Goal: Transaction & Acquisition: Purchase product/service

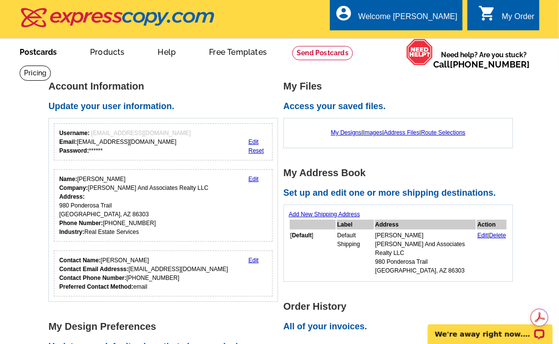
click at [36, 52] on link "Postcards" at bounding box center [38, 51] width 69 height 23
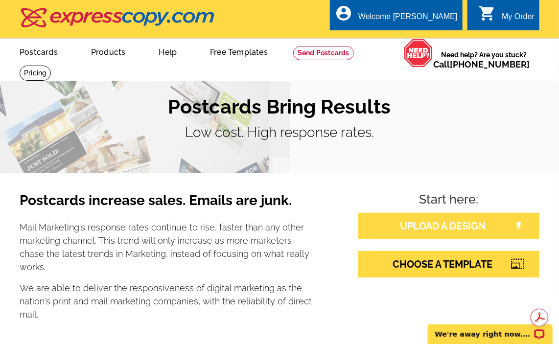
click at [411, 224] on link "UPLOAD A DESIGN" at bounding box center [448, 226] width 181 height 26
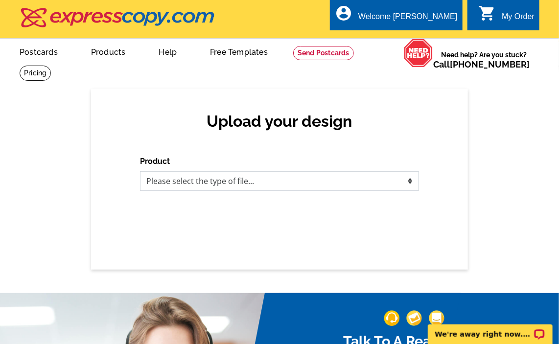
click at [410, 182] on select "Please select the type of file... Postcards Business Cards Letters and flyers G…" at bounding box center [279, 181] width 279 height 20
select select "1"
click at [140, 172] on select "Please select the type of file... Postcards Business Cards Letters and flyers G…" at bounding box center [279, 181] width 279 height 20
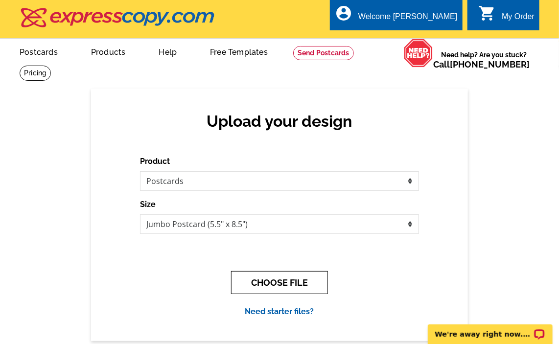
click at [299, 281] on button "CHOOSE FILE" at bounding box center [279, 282] width 97 height 23
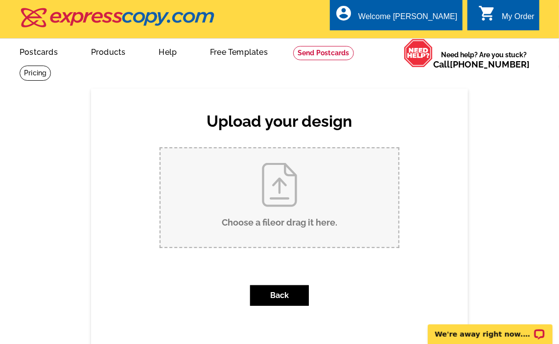
click at [286, 183] on input "Choose a file or drag it here ." at bounding box center [280, 197] width 238 height 99
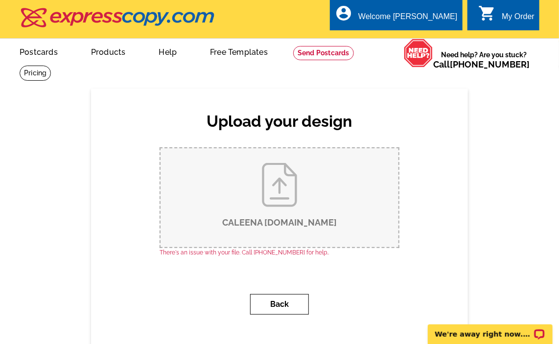
click at [285, 306] on button "Back" at bounding box center [279, 304] width 59 height 21
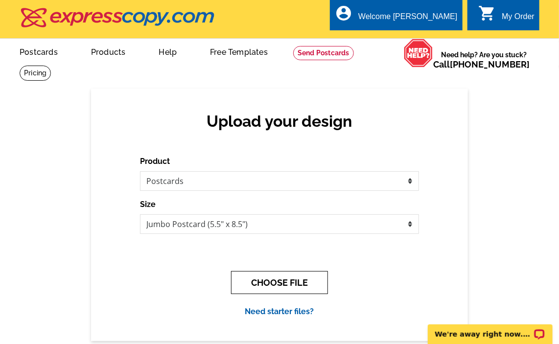
click at [285, 283] on button "CHOOSE FILE" at bounding box center [279, 282] width 97 height 23
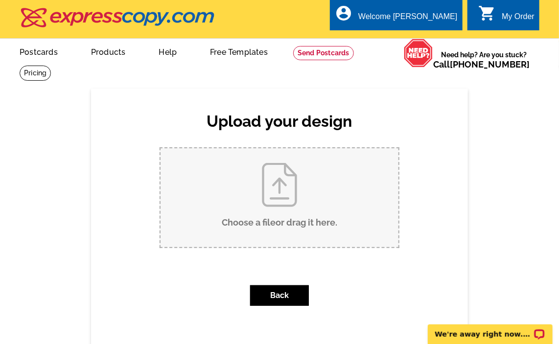
click at [282, 176] on input "Choose a file or drag it here ." at bounding box center [280, 197] width 238 height 99
type input "C:\fakepath\Caleena postcard page 1 1.pdf"
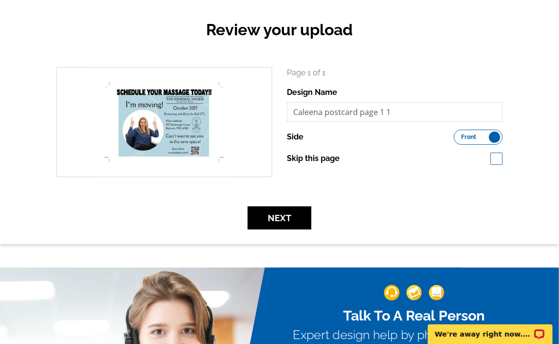
scroll to position [95, 0]
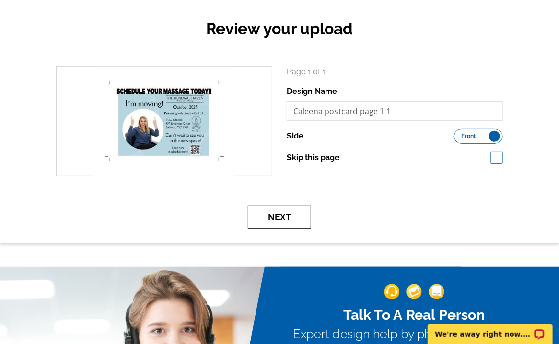
click at [272, 219] on button "Next" at bounding box center [280, 217] width 64 height 23
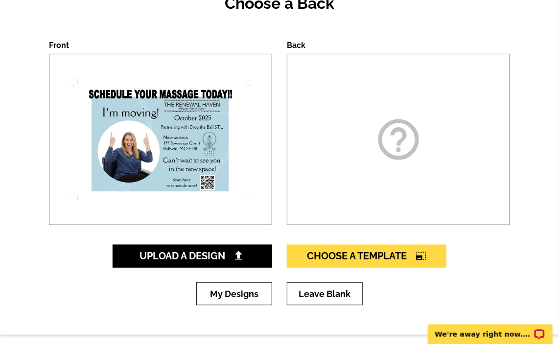
scroll to position [124, 0]
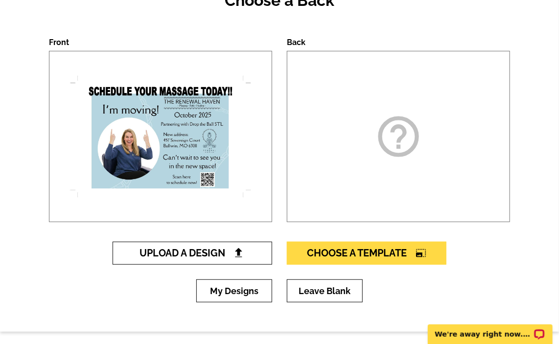
click at [176, 254] on span "Upload A Design" at bounding box center [192, 253] width 105 height 12
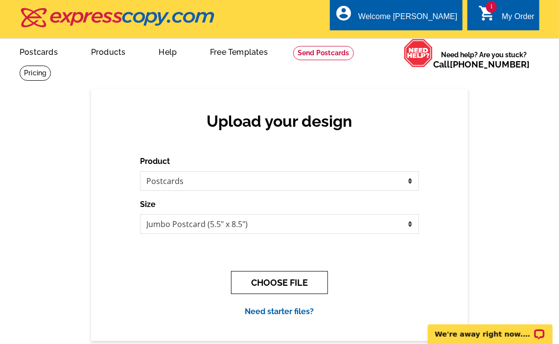
click at [277, 282] on button "CHOOSE FILE" at bounding box center [279, 282] width 97 height 23
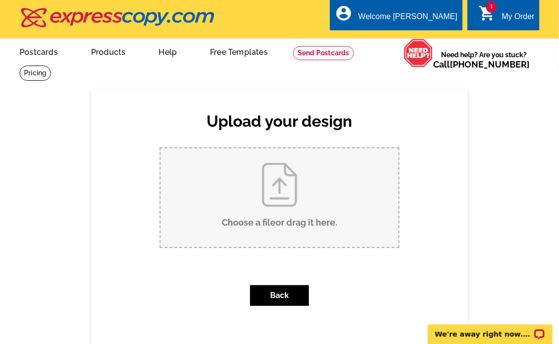
click at [279, 207] on input "Choose a file or drag it here ." at bounding box center [280, 197] width 238 height 99
type input "C:\fakepath\Caleena postcard page 2 1.pdf"
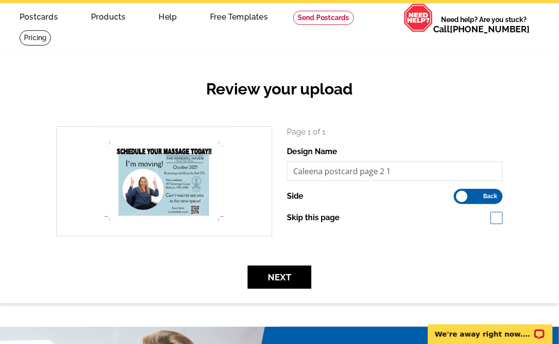
scroll to position [34, 0]
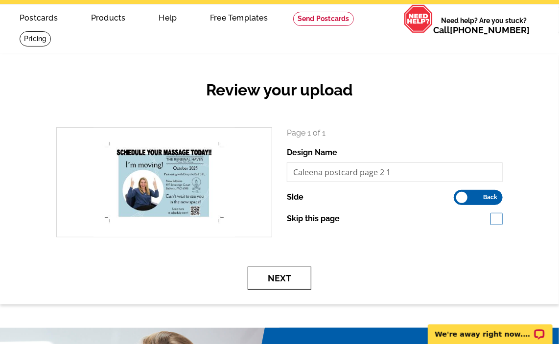
click at [280, 278] on button "Next" at bounding box center [280, 278] width 64 height 23
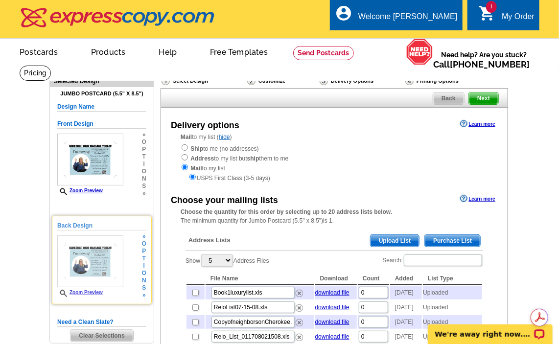
click at [98, 265] on img at bounding box center [90, 262] width 66 height 52
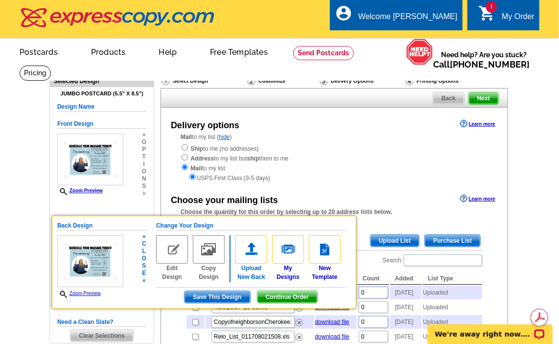
click at [249, 255] on img at bounding box center [252, 250] width 32 height 28
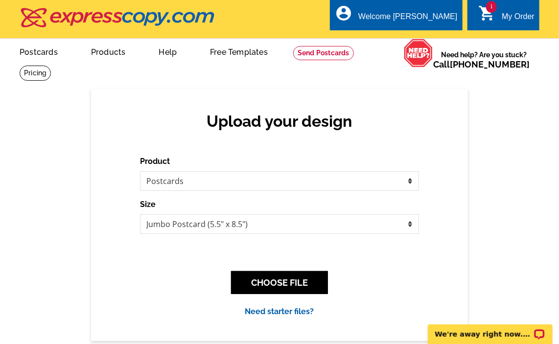
click at [450, 212] on div "Upload your design Product Please select the type of file... Postcards Business…" at bounding box center [279, 215] width 377 height 252
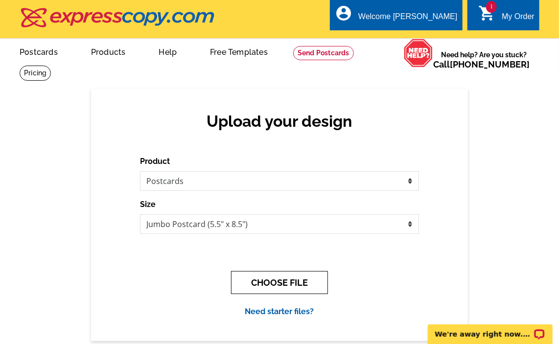
click at [280, 283] on button "CHOOSE FILE" at bounding box center [279, 282] width 97 height 23
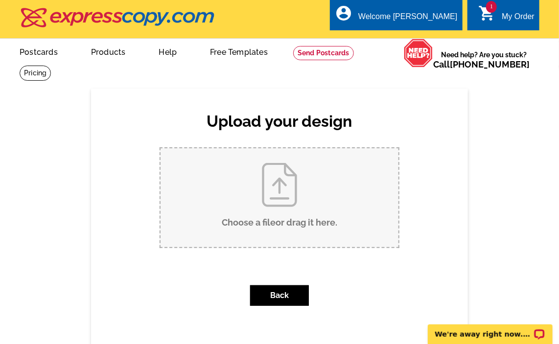
click at [282, 215] on input "Choose a file or drag it here ." at bounding box center [280, 197] width 238 height 99
type input "C:\fakepath\Caleena postcard page 2 1.pdf"
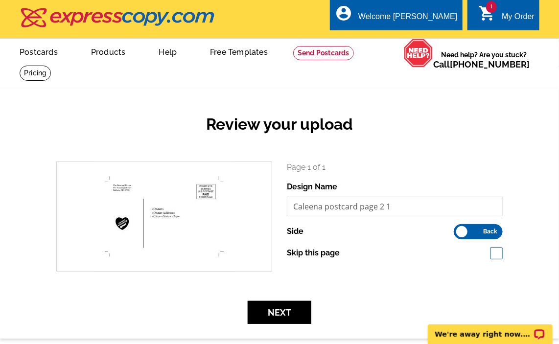
click at [273, 124] on h2 "Review your upload" at bounding box center [279, 124] width 461 height 19
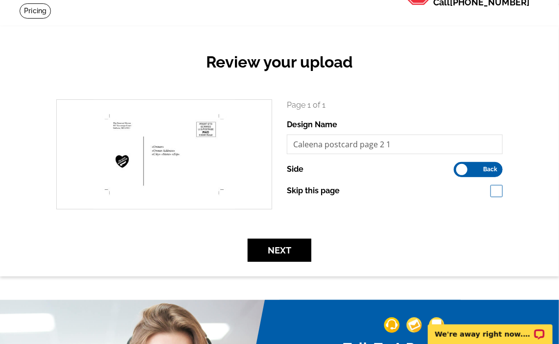
scroll to position [61, 0]
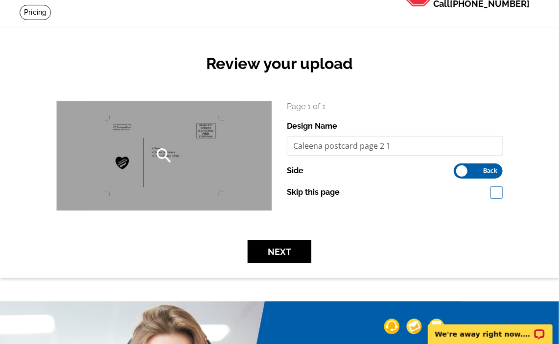
click at [200, 180] on div "search" at bounding box center [164, 155] width 215 height 109
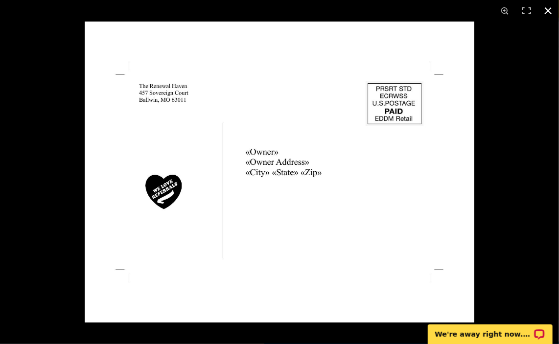
scroll to position [17, 0]
click at [547, 9] on button at bounding box center [549, 11] width 22 height 22
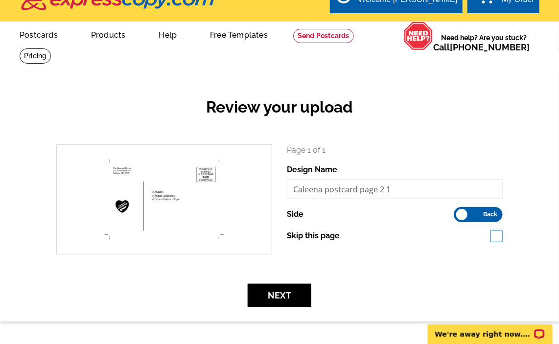
scroll to position [61, 0]
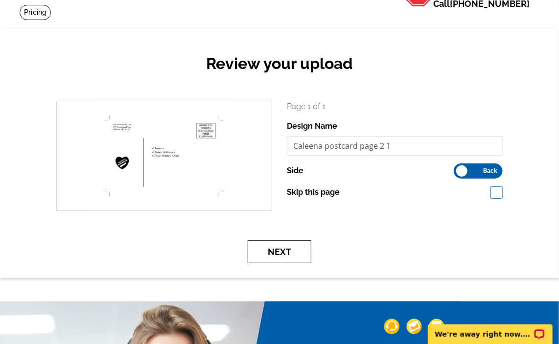
click at [278, 252] on button "Next" at bounding box center [280, 251] width 64 height 23
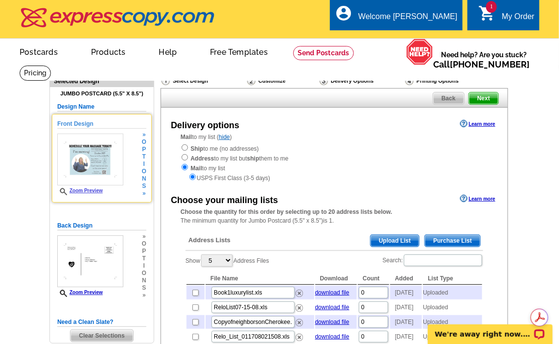
click at [84, 191] on link "Zoom Preview" at bounding box center [80, 190] width 46 height 5
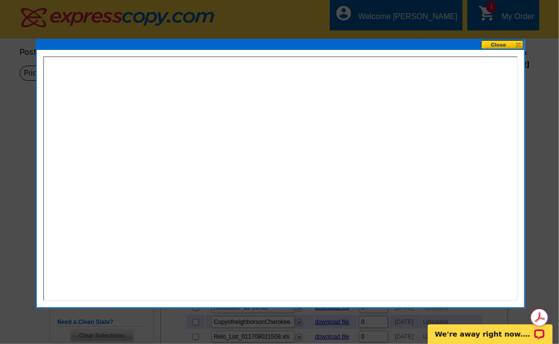
click at [500, 42] on button at bounding box center [502, 44] width 43 height 9
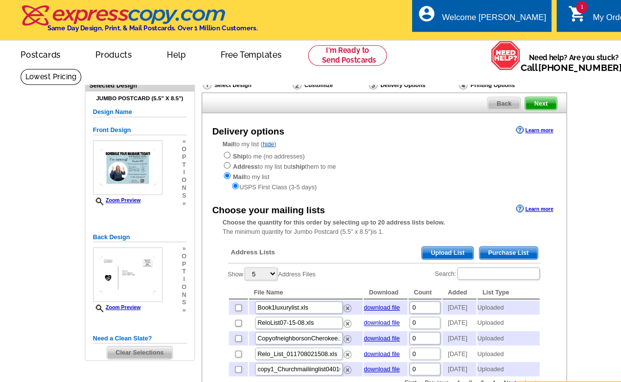
click at [129, 106] on h5 "Design Name" at bounding box center [133, 106] width 89 height 9
